Goal: Task Accomplishment & Management: Use online tool/utility

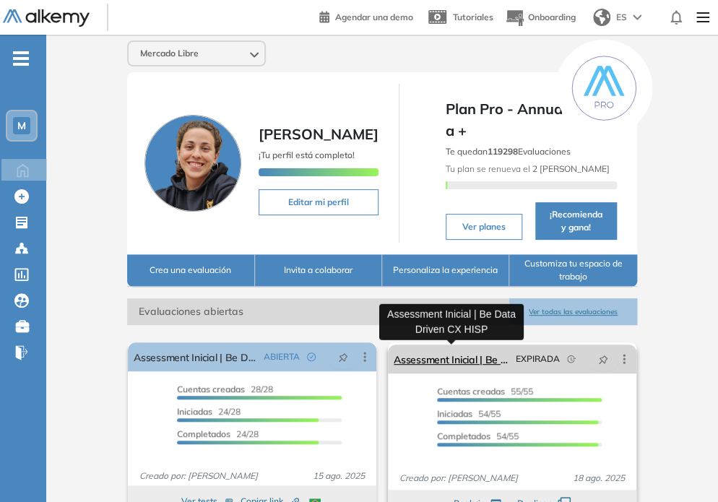
click at [446, 366] on link "Assessment Inicial | Be Data Driven CX HISP" at bounding box center [452, 359] width 116 height 29
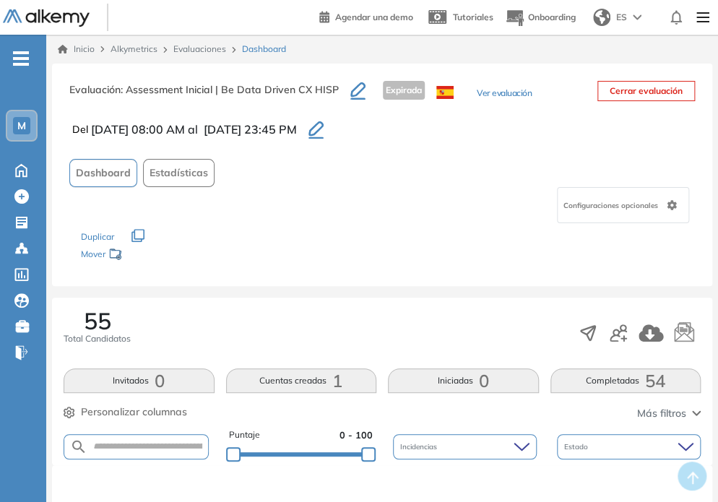
click at [503, 93] on button "Ver evaluación" at bounding box center [504, 94] width 55 height 15
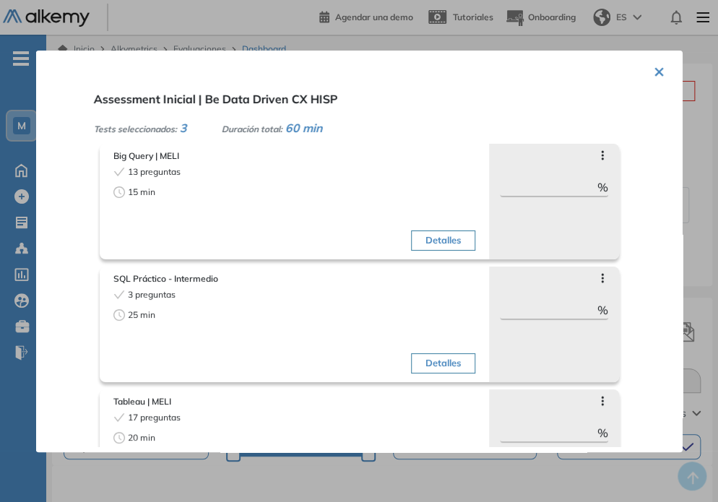
click at [661, 79] on div "× Assessment Inicial | Be Data Driven CX HISP Tests seleccionados: 3 Duración t…" at bounding box center [359, 252] width 647 height 402
click at [653, 65] on button "×" at bounding box center [659, 70] width 12 height 28
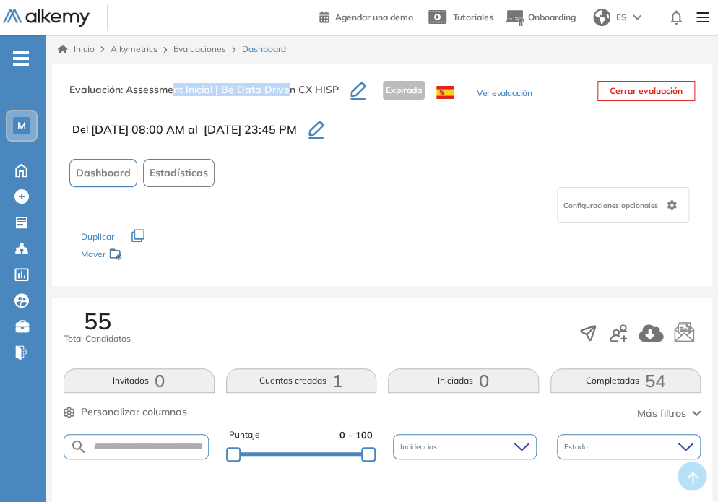
drag, startPoint x: 173, startPoint y: 89, endPoint x: 291, endPoint y: 87, distance: 117.8
click at [291, 87] on span ": Assessment Inicial | Be Data Driven CX HISP" at bounding box center [230, 89] width 218 height 13
click at [630, 202] on span "Configuraciones opcionales" at bounding box center [613, 205] width 98 height 11
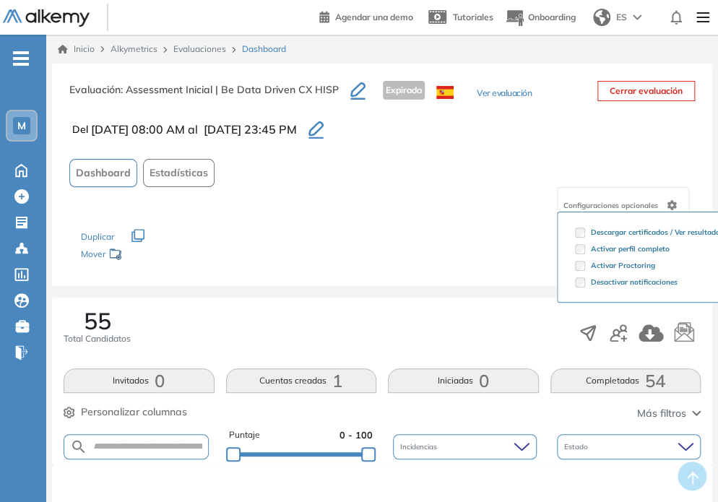
click at [472, 231] on div "Duplicar" at bounding box center [382, 229] width 603 height 13
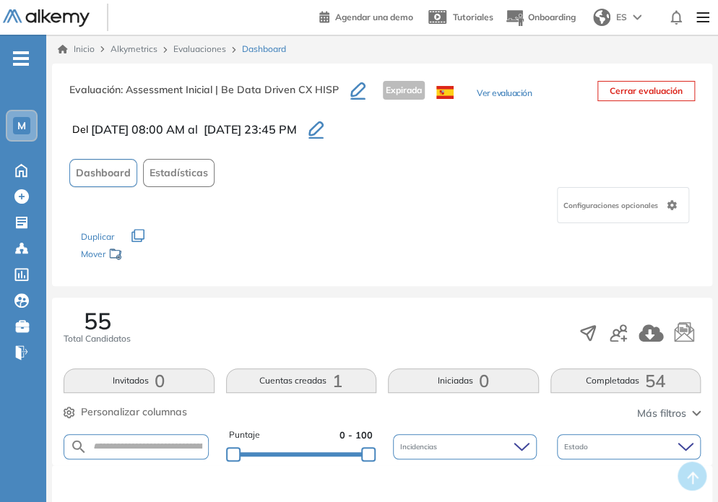
click at [141, 233] on icon "button" at bounding box center [138, 235] width 13 height 13
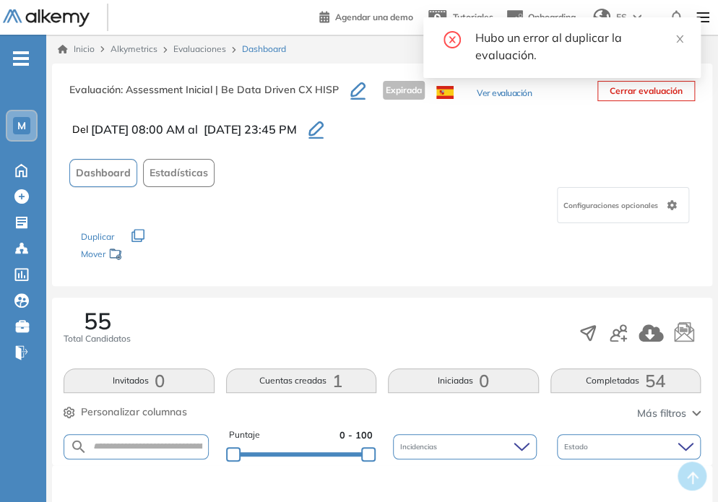
click at [678, 37] on icon "close" at bounding box center [680, 38] width 7 height 7
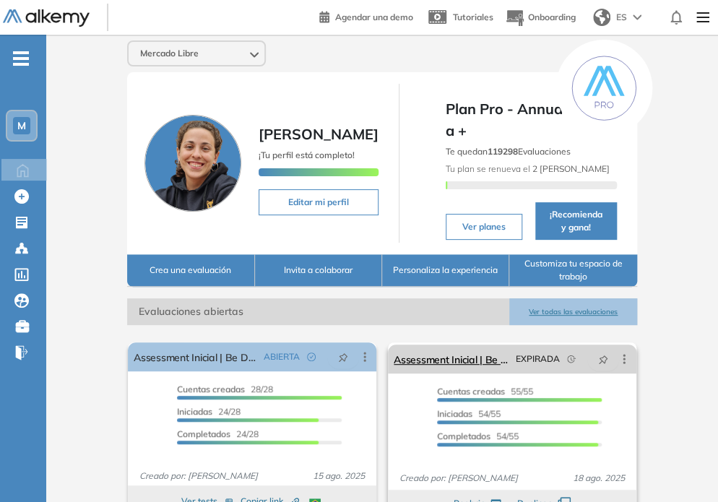
click at [630, 355] on icon at bounding box center [624, 359] width 14 height 14
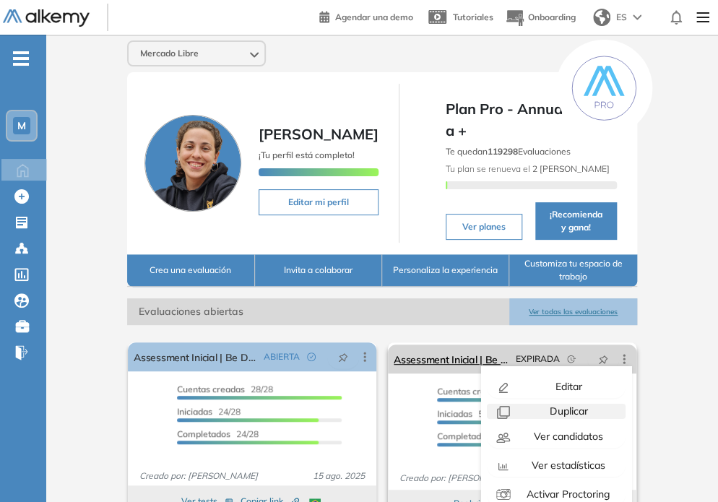
click at [563, 407] on span "Duplicar" at bounding box center [567, 411] width 41 height 13
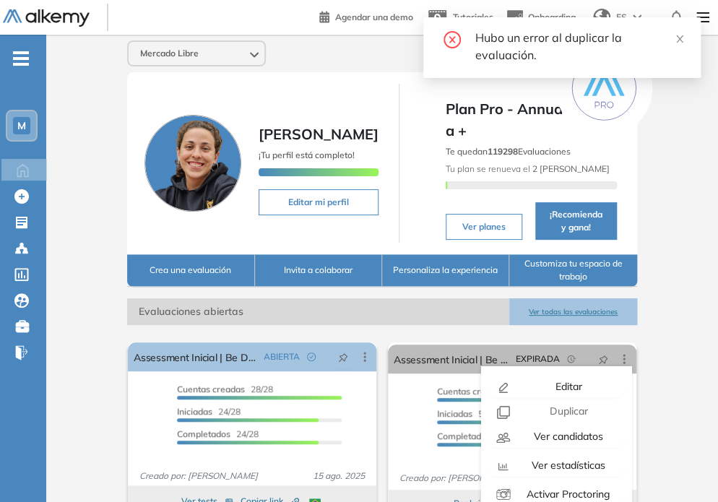
click at [685, 40] on div "Hubo un error al duplicar la evaluación." at bounding box center [563, 47] width 278 height 61
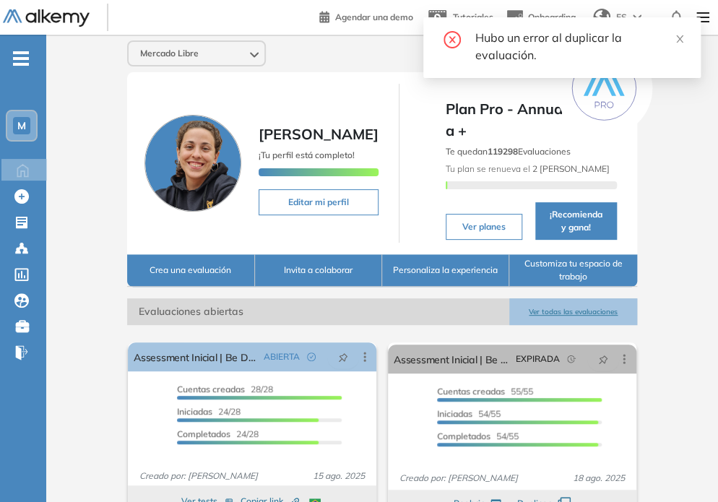
click at [570, 319] on button "Ver todas las evaluaciones" at bounding box center [573, 312] width 127 height 27
